Goal: Task Accomplishment & Management: Use online tool/utility

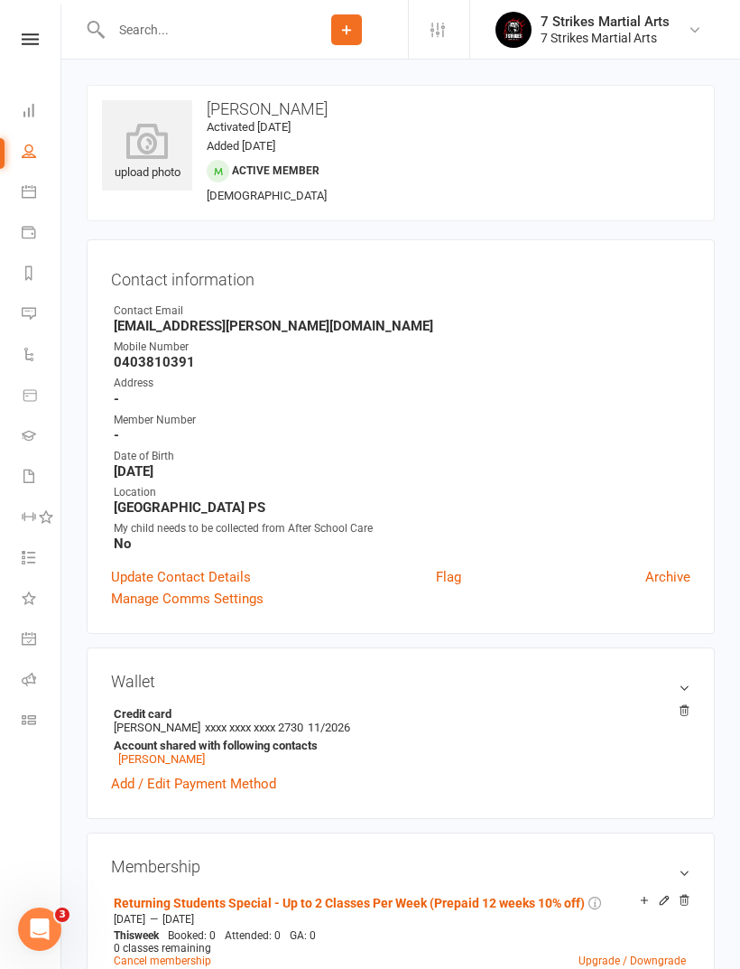
click at [36, 43] on icon at bounding box center [30, 39] width 17 height 12
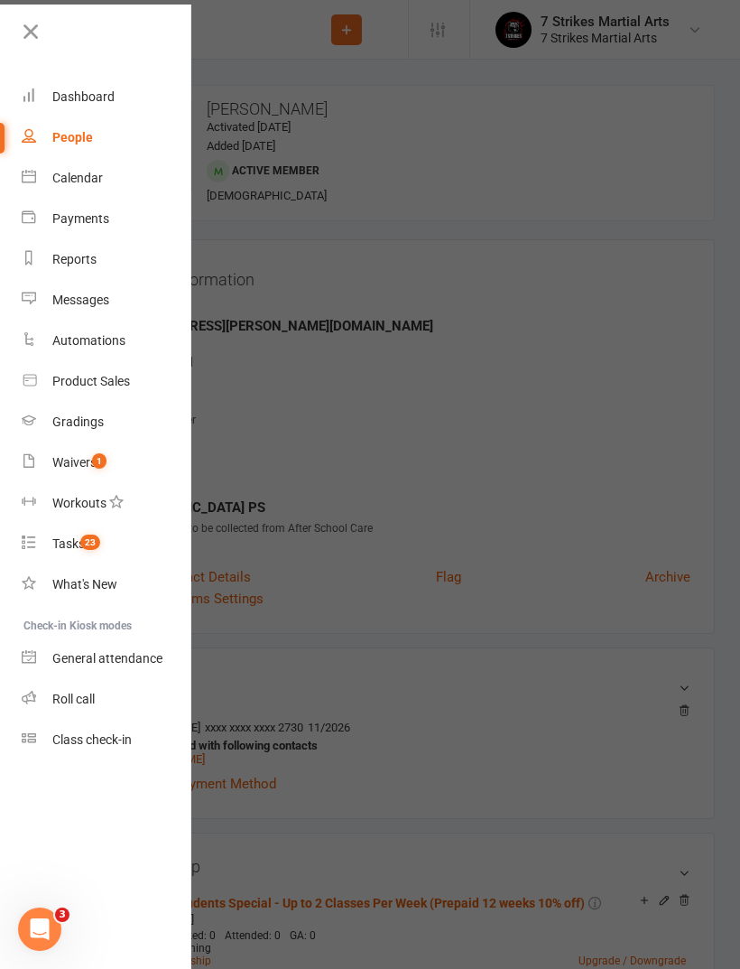
click at [77, 465] on div "Waivers" at bounding box center [74, 462] width 44 height 14
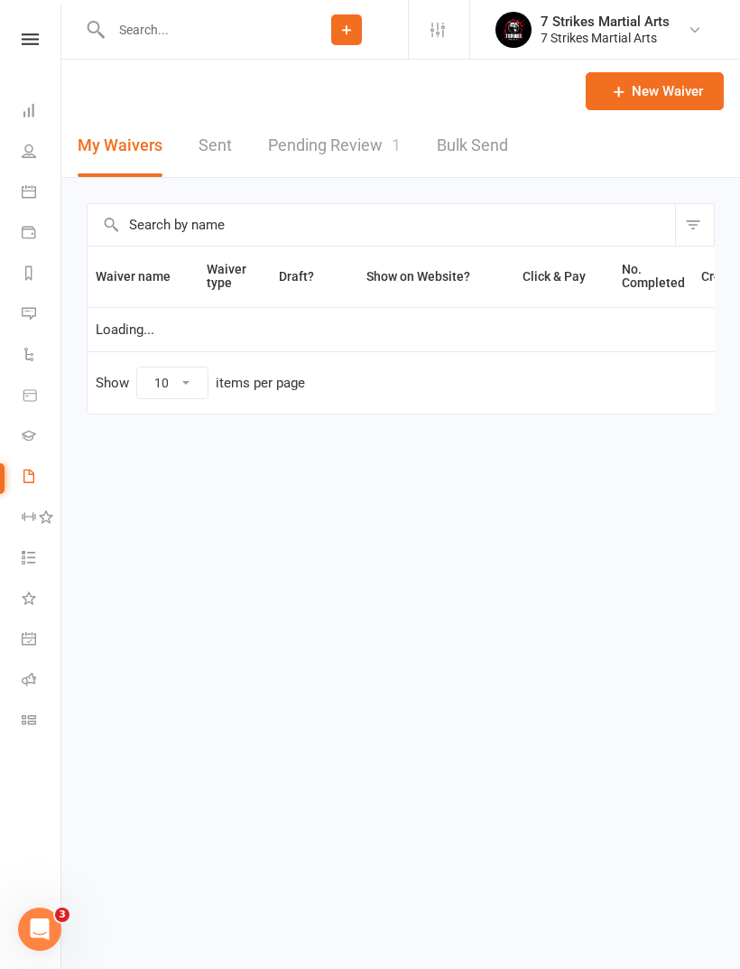
select select "50"
click at [349, 151] on link "Pending Review 1" at bounding box center [334, 146] width 133 height 62
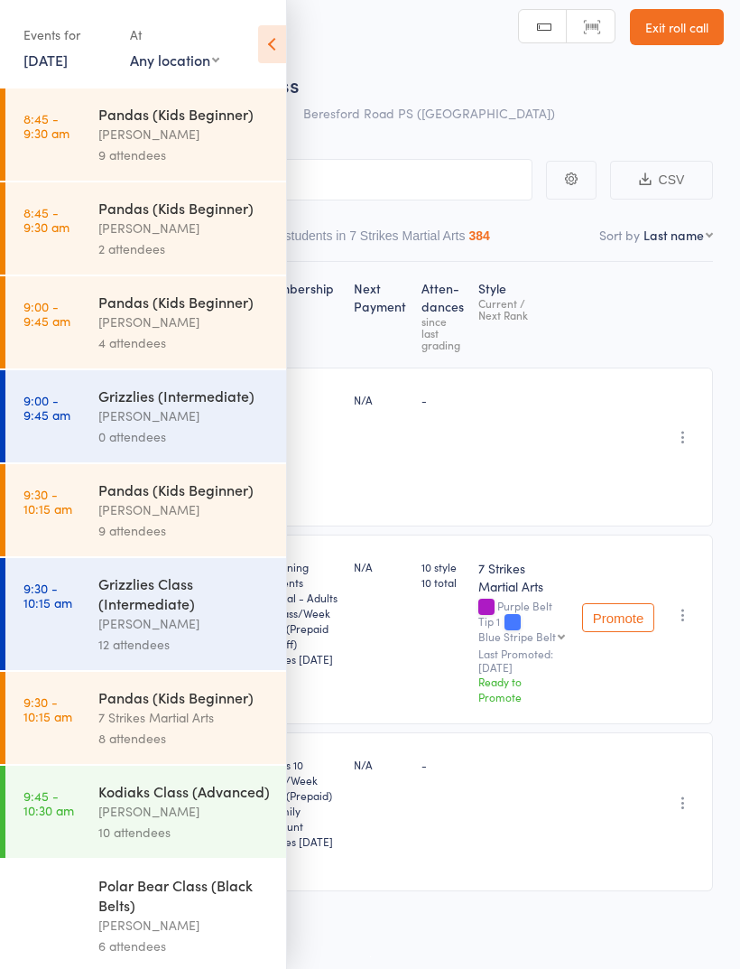
click at [68, 70] on link "[DATE]" at bounding box center [45, 60] width 44 height 20
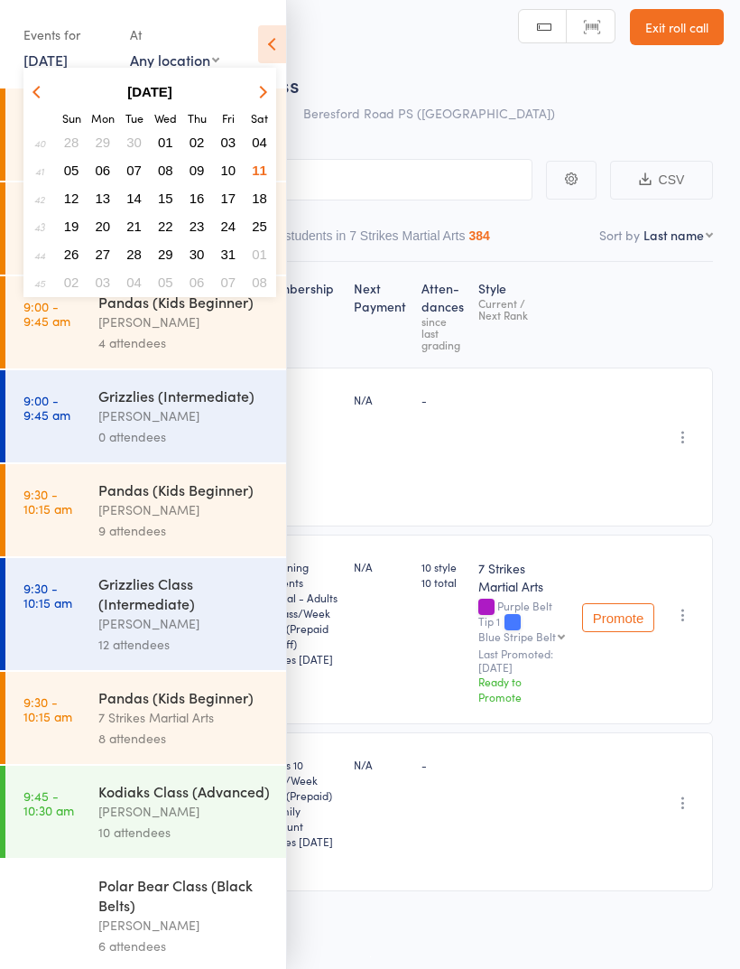
click at [75, 205] on span "12" at bounding box center [71, 198] width 15 height 15
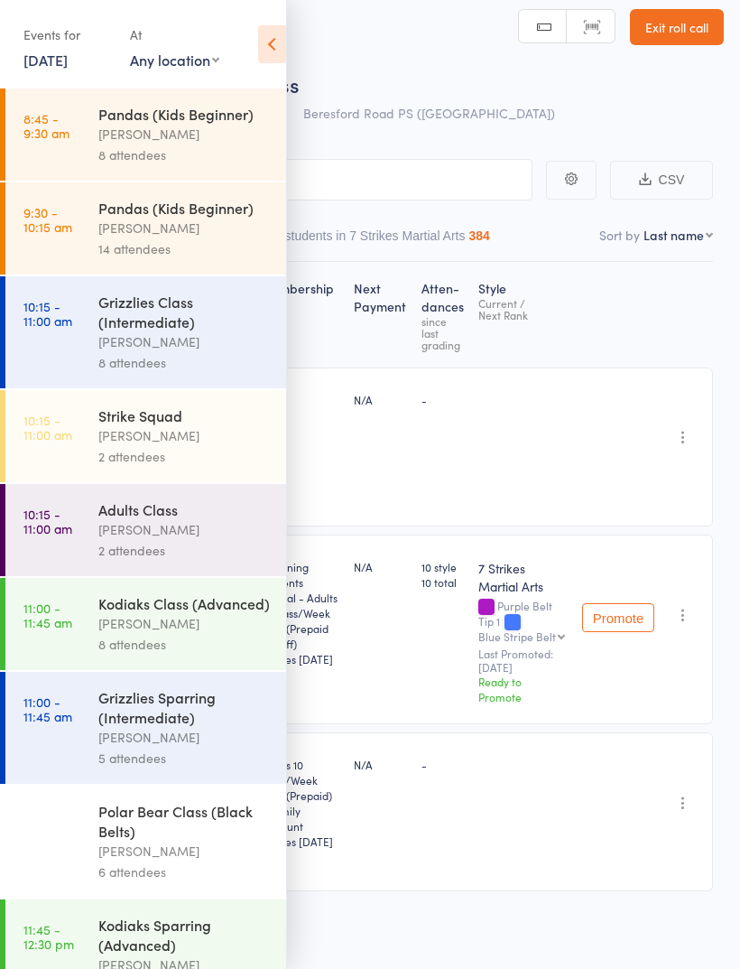
click at [212, 123] on div "Pandas (Kids Beginner)" at bounding box center [184, 114] width 172 height 20
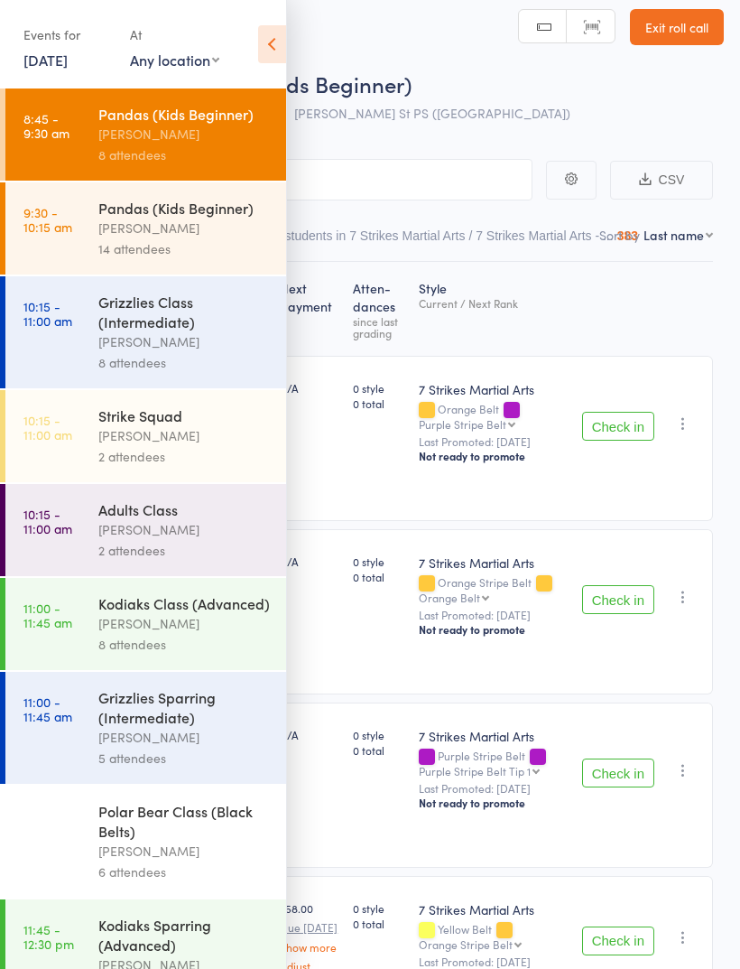
click at [284, 55] on icon at bounding box center [272, 44] width 28 height 38
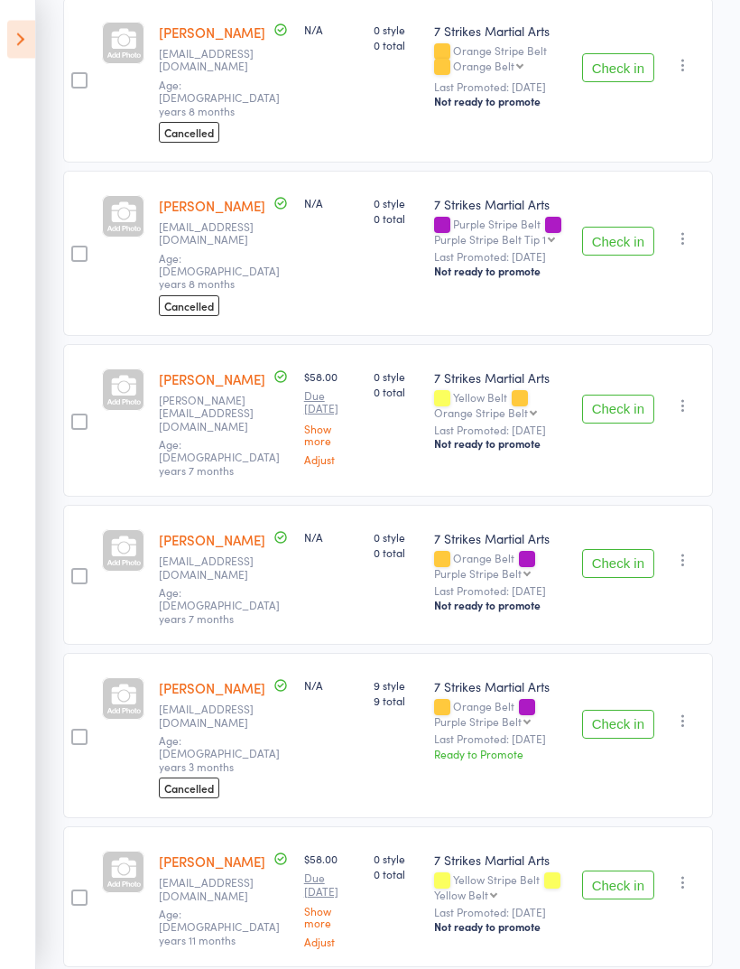
scroll to position [544, 0]
click at [609, 870] on button "Check in" at bounding box center [618, 884] width 72 height 29
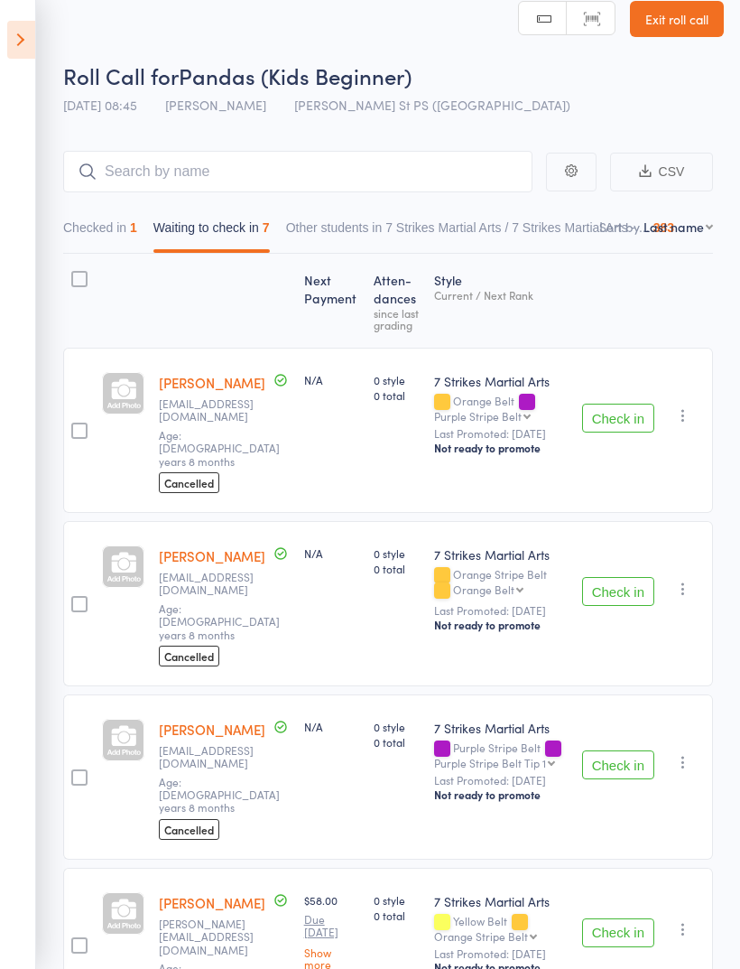
scroll to position [0, 0]
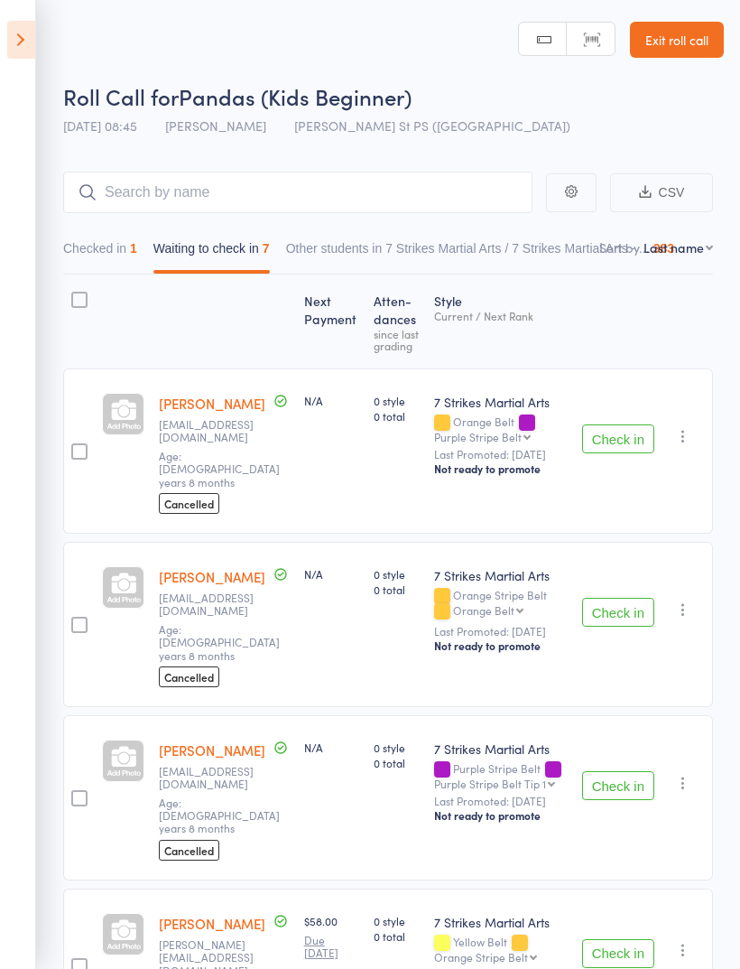
click at [28, 49] on icon at bounding box center [21, 40] width 28 height 38
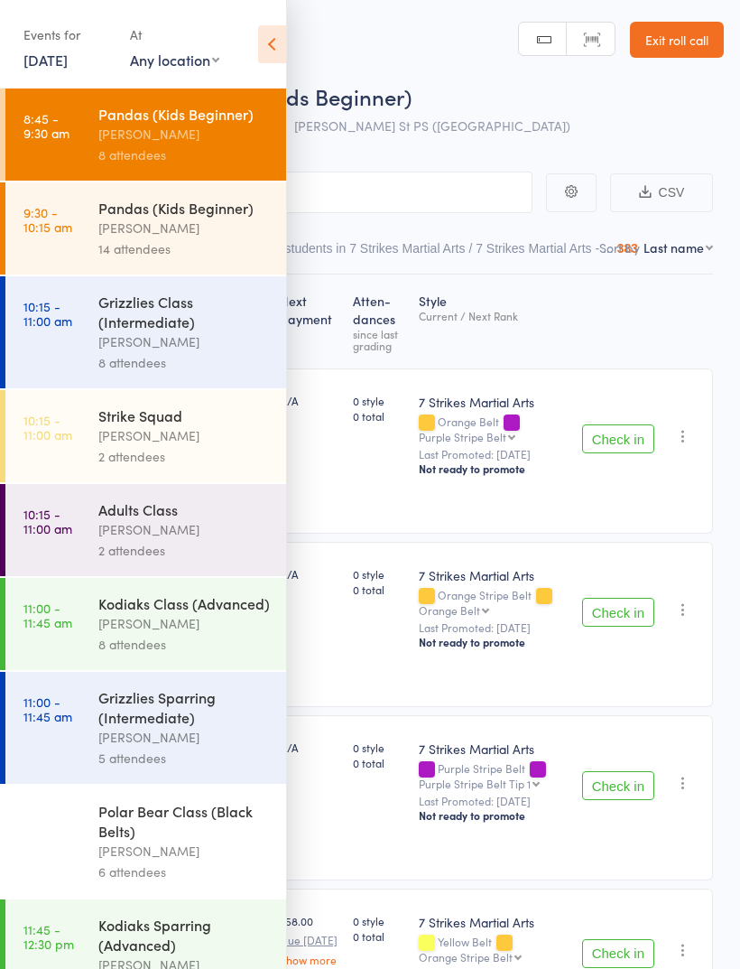
click at [108, 237] on div "[PERSON_NAME]" at bounding box center [184, 228] width 172 height 21
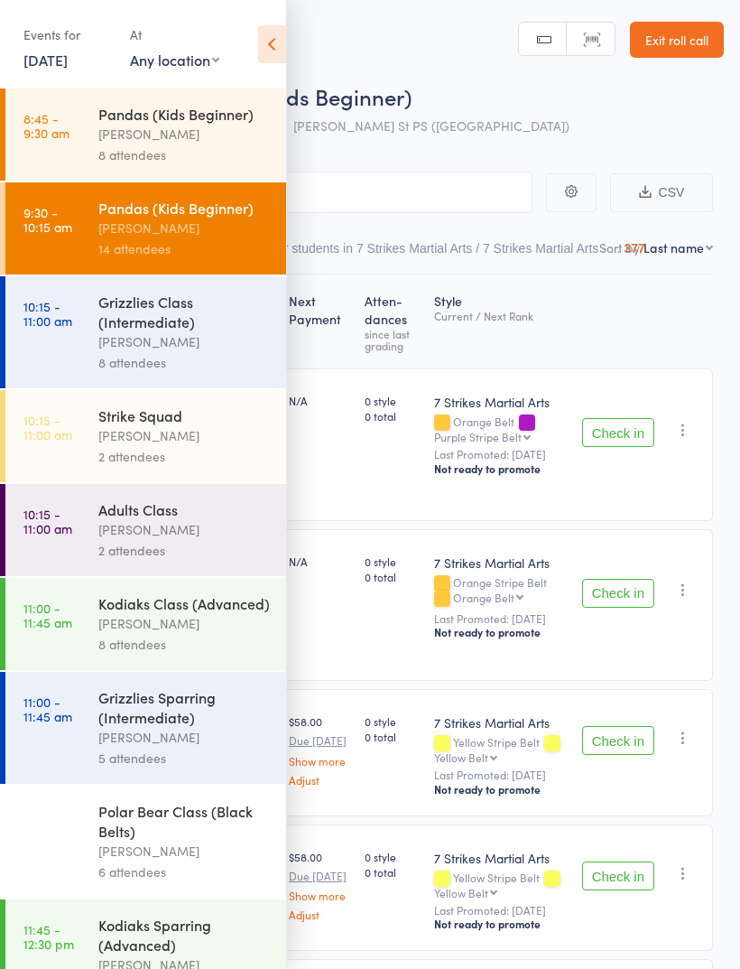
click at [100, 139] on div "[PERSON_NAME]" at bounding box center [184, 134] width 172 height 21
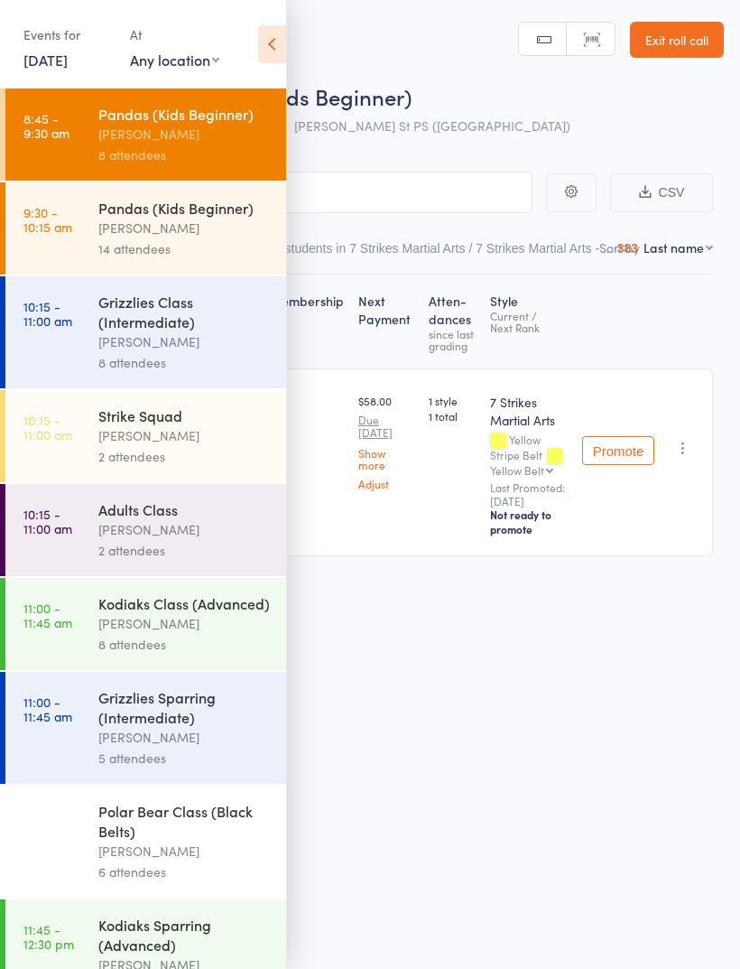
click at [275, 47] on icon at bounding box center [272, 44] width 28 height 38
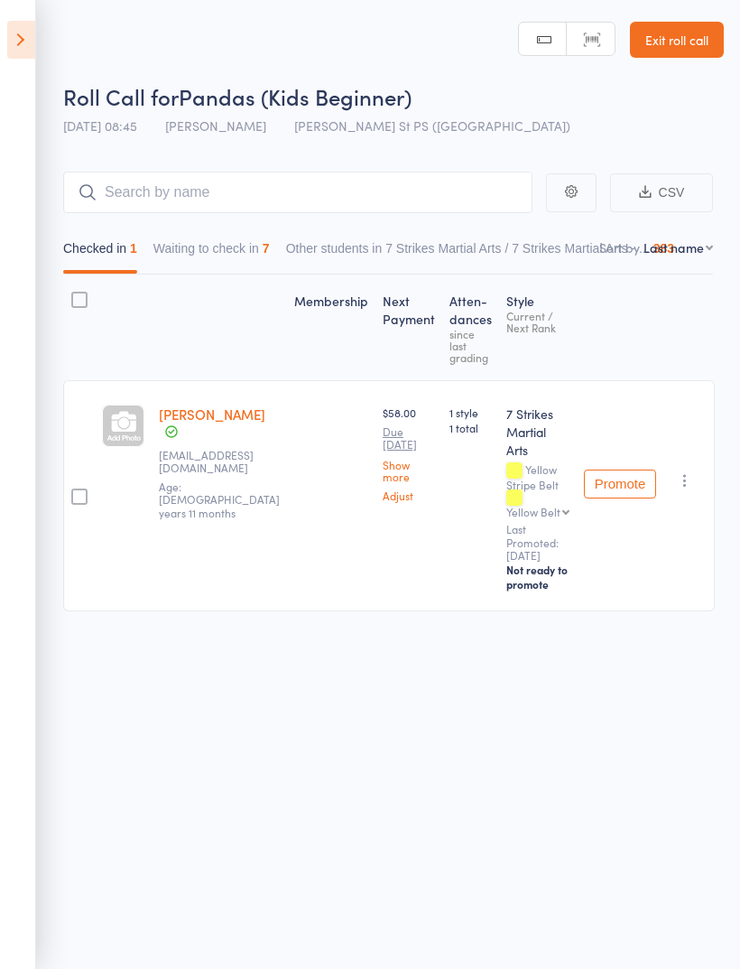
click at [167, 256] on button "Waiting to check in 7" at bounding box center [212, 253] width 116 height 42
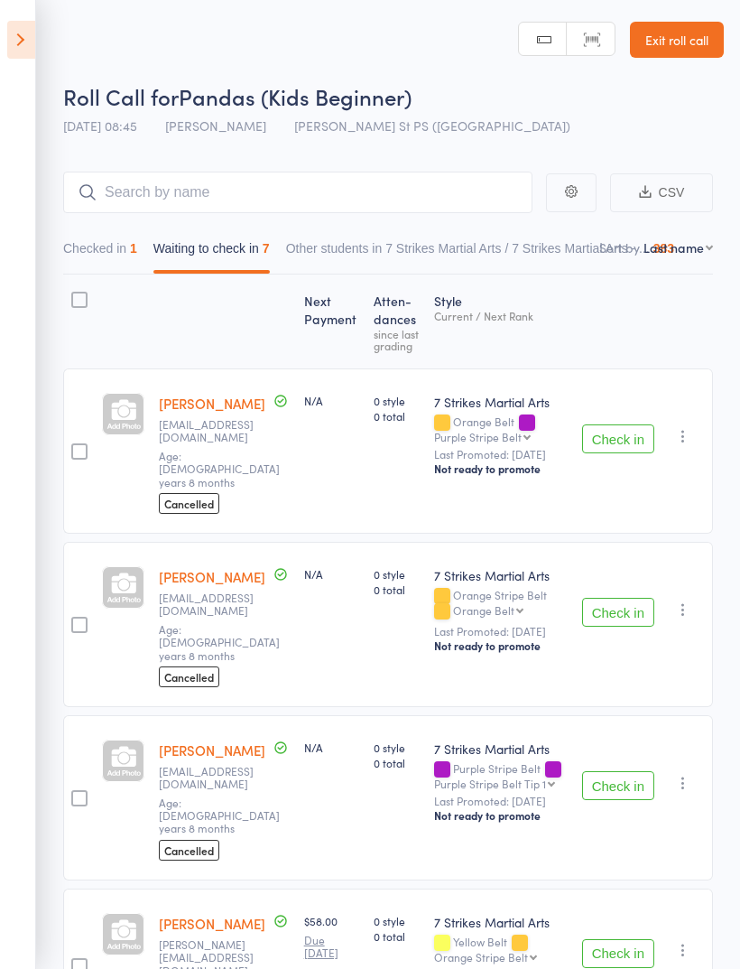
click at [29, 56] on icon at bounding box center [21, 40] width 28 height 38
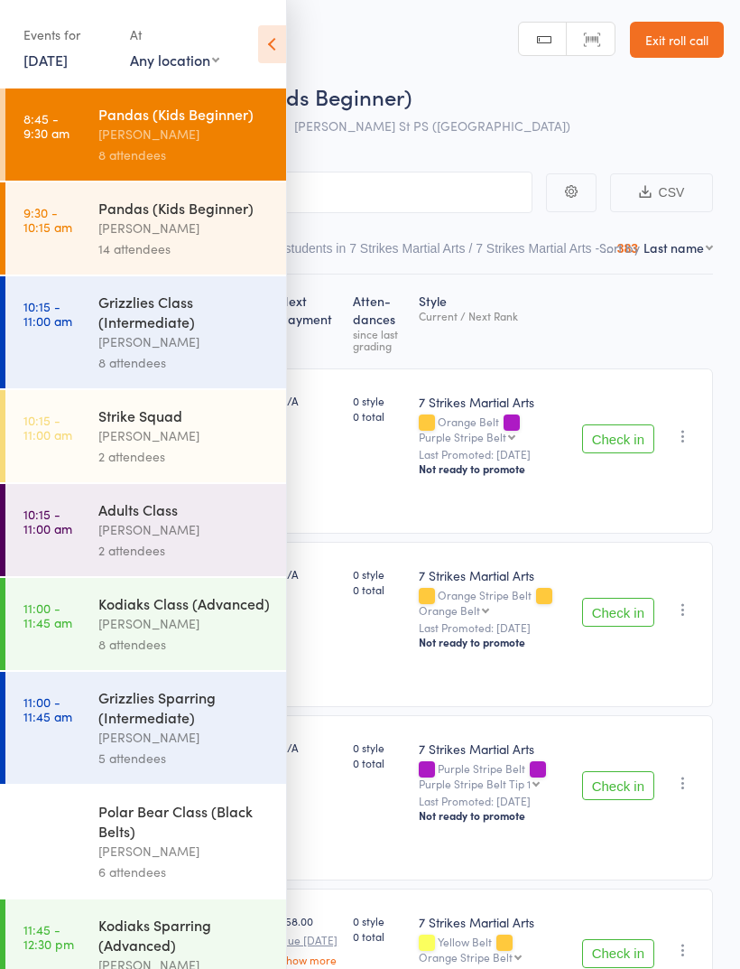
click at [204, 238] on div "[PERSON_NAME]" at bounding box center [184, 228] width 172 height 21
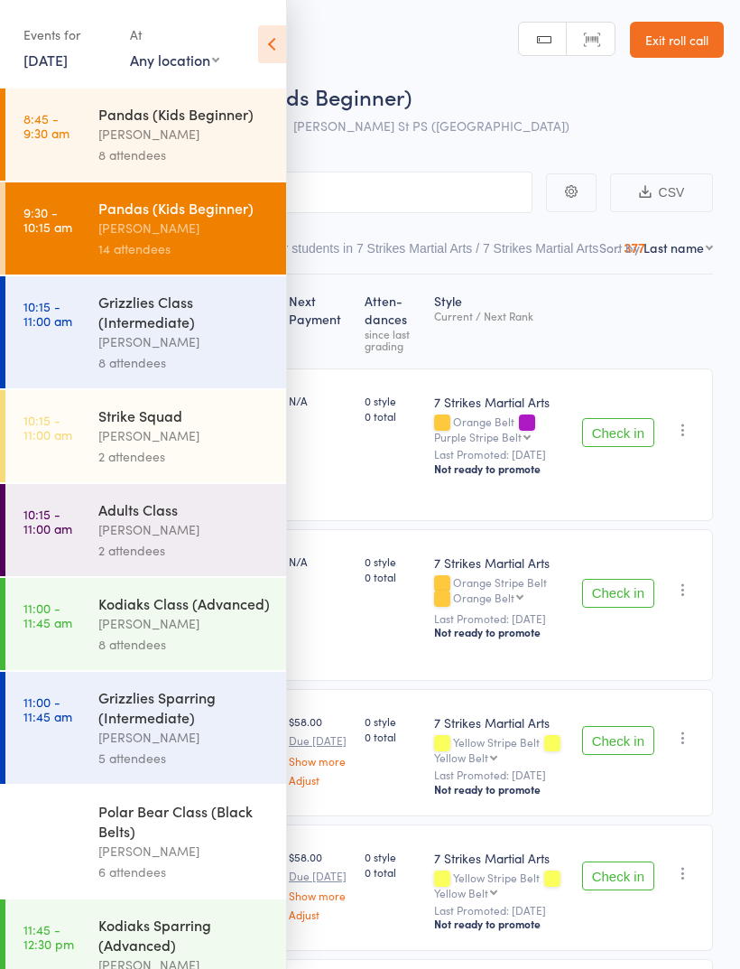
click at [279, 48] on icon at bounding box center [272, 44] width 28 height 38
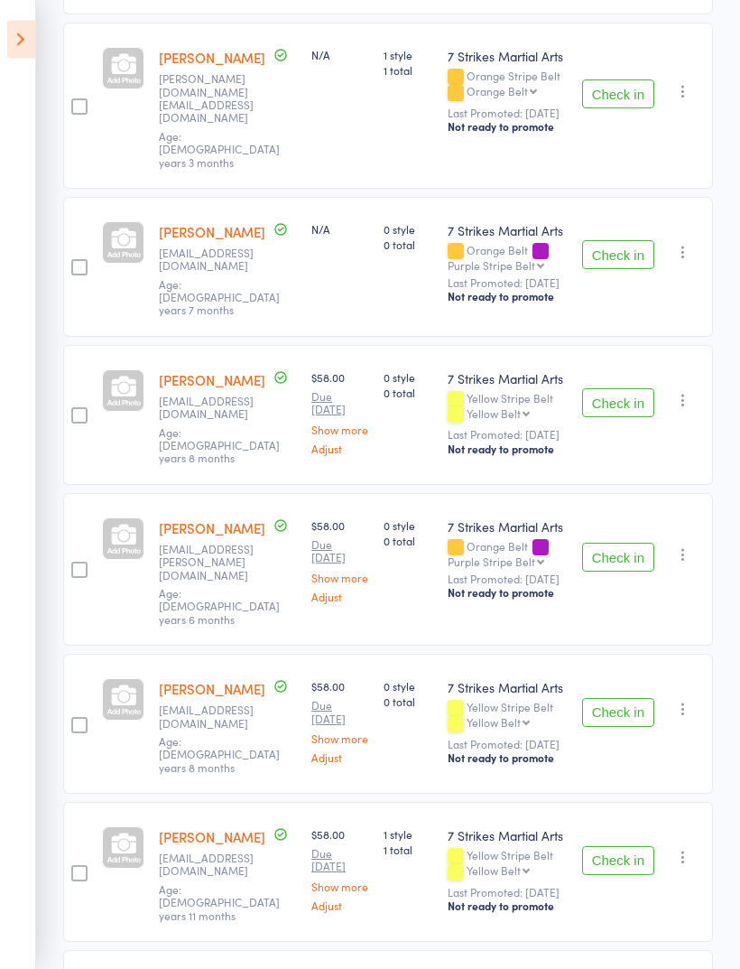
scroll to position [1177, 0]
